Goal: Information Seeking & Learning: Learn about a topic

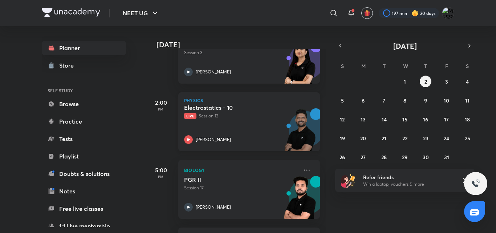
scroll to position [336, 0]
click at [240, 136] on div "[PERSON_NAME]" at bounding box center [241, 139] width 114 height 9
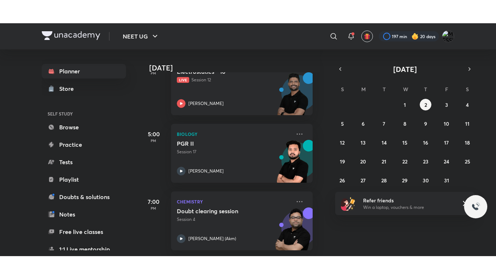
scroll to position [355, 7]
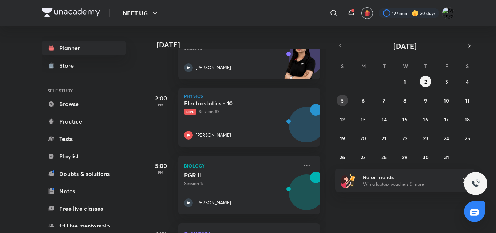
scroll to position [341, 0]
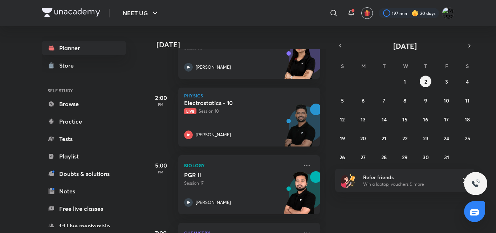
drag, startPoint x: 340, startPoint y: 36, endPoint x: 338, endPoint y: 40, distance: 3.7
click at [338, 40] on div "Today Good afternoon, MESSI You have 7 events today Give us your feedback on le…" at bounding box center [320, 129] width 348 height 206
click at [338, 45] on icon "button" at bounding box center [340, 45] width 6 height 7
click at [380, 158] on button "30" at bounding box center [384, 157] width 12 height 12
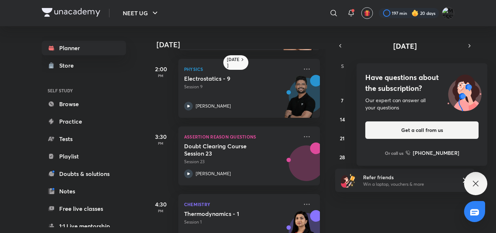
scroll to position [335, 0]
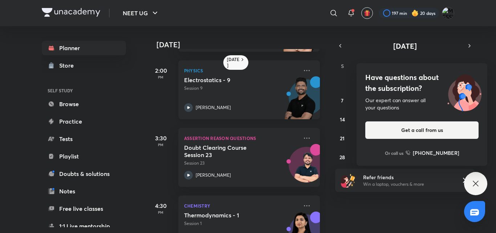
click at [271, 97] on div "Electrostatics - 9 Session 9 Prateek Jain" at bounding box center [241, 94] width 114 height 36
